Goal: Find specific page/section: Find specific page/section

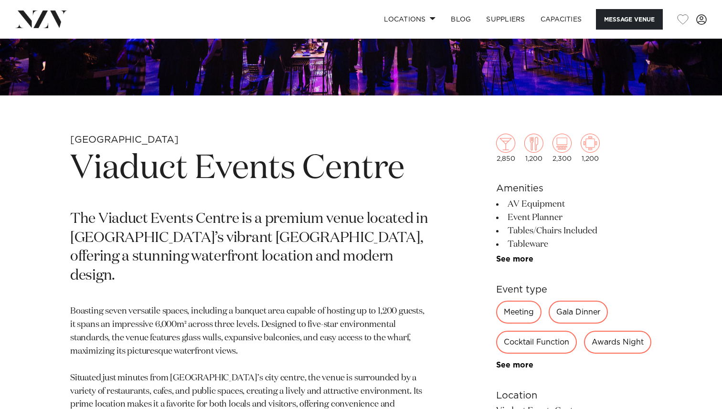
drag, startPoint x: 573, startPoint y: 208, endPoint x: 509, endPoint y: 207, distance: 63.5
click at [509, 207] on li "AV Equipment" at bounding box center [574, 204] width 156 height 13
copy li "AV Equipment"
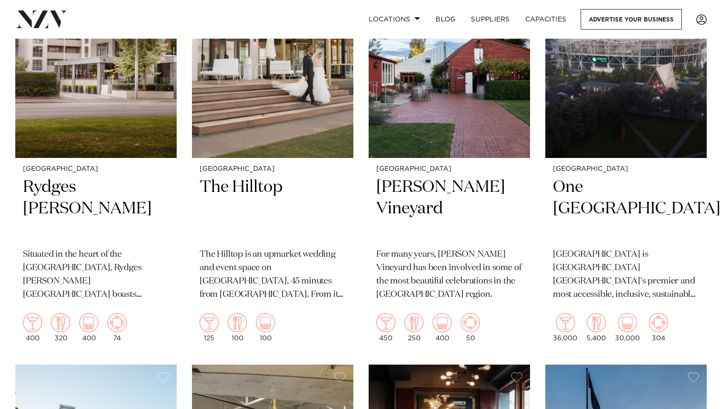
scroll to position [495, 0]
